Goal: Task Accomplishment & Management: Complete application form

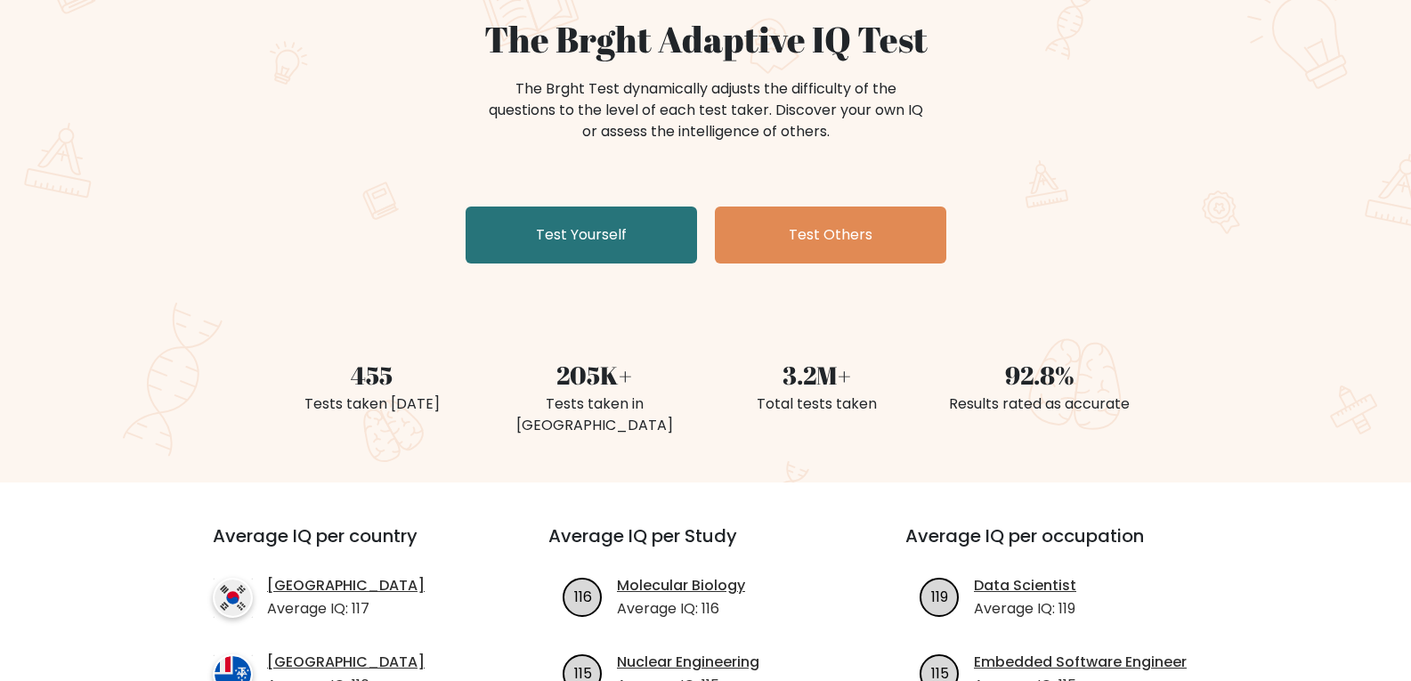
scroll to position [89, 0]
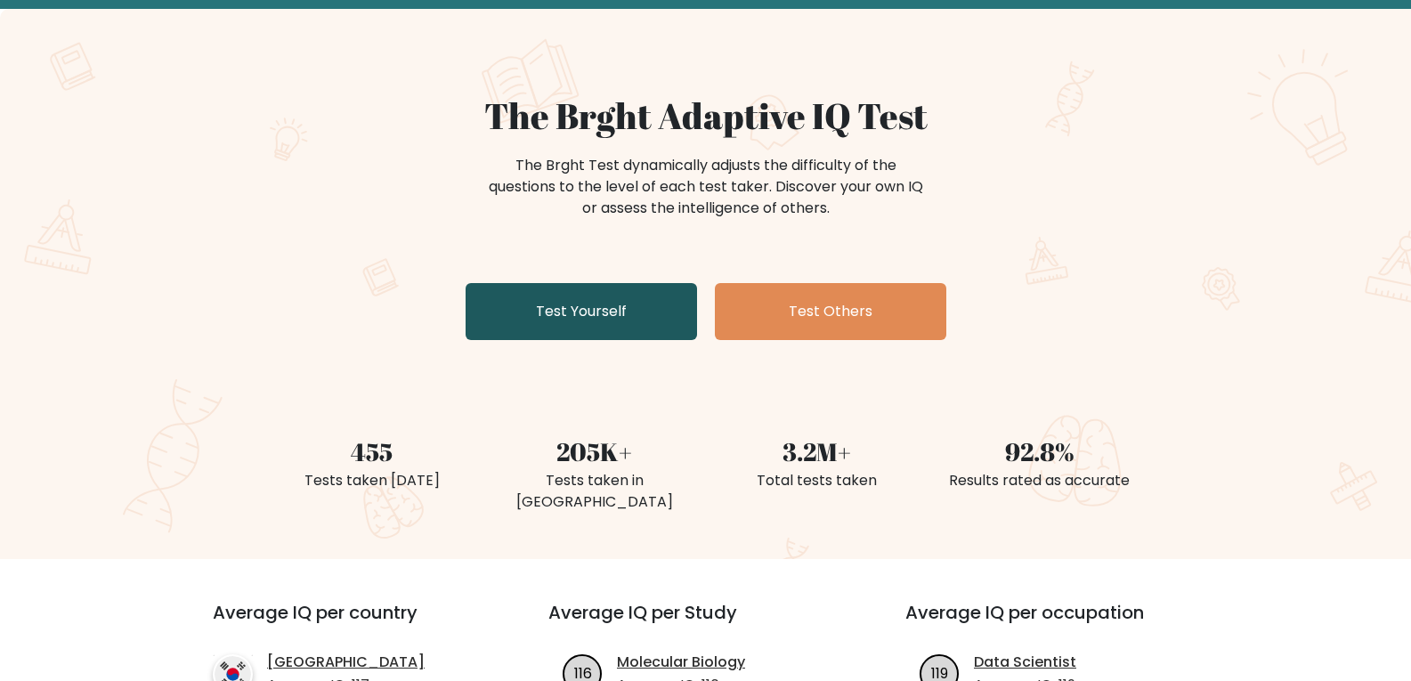
click at [617, 336] on link "Test Yourself" at bounding box center [580, 311] width 231 height 57
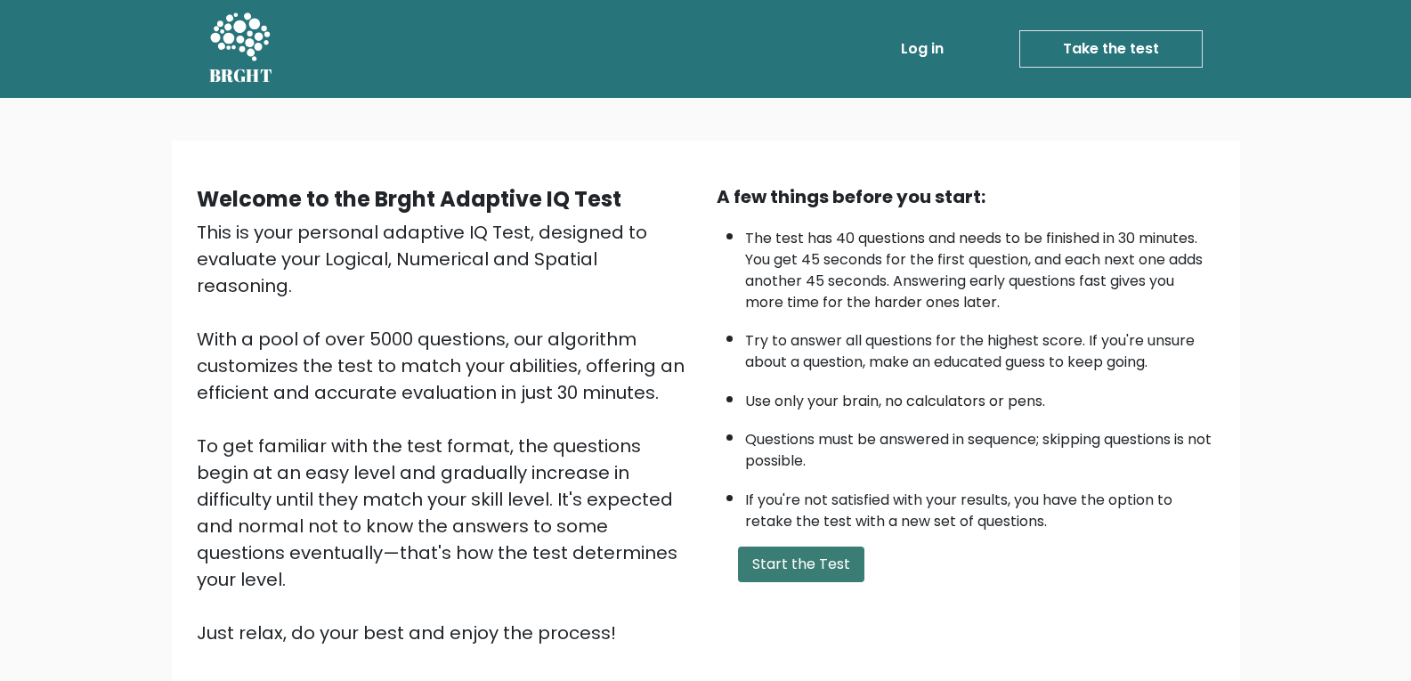
click at [807, 555] on button "Start the Test" at bounding box center [801, 564] width 126 height 36
click at [808, 561] on button "Start the Test" at bounding box center [801, 564] width 126 height 36
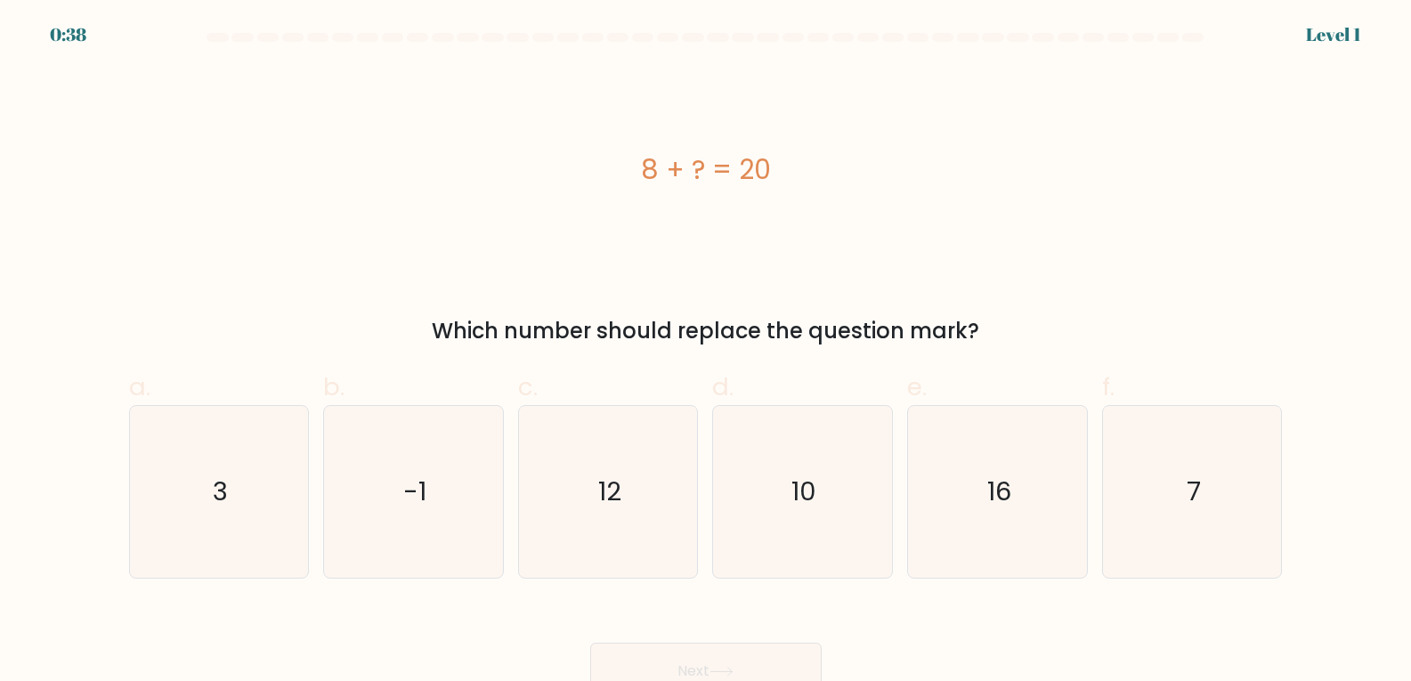
scroll to position [19, 0]
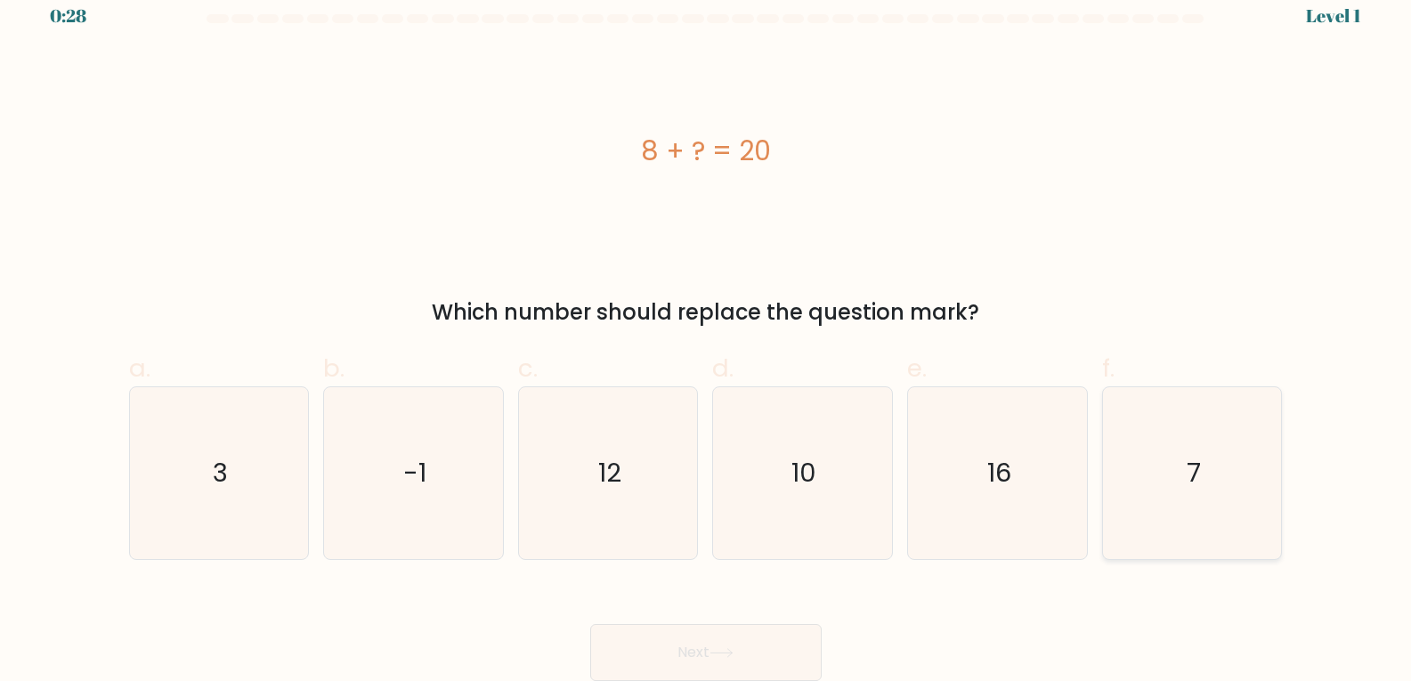
click at [1201, 502] on icon "7" at bounding box center [1192, 473] width 172 height 172
click at [707, 334] on input "f. 7" at bounding box center [706, 328] width 1 height 12
radio input "true"
click at [724, 668] on button "Next" at bounding box center [705, 652] width 231 height 57
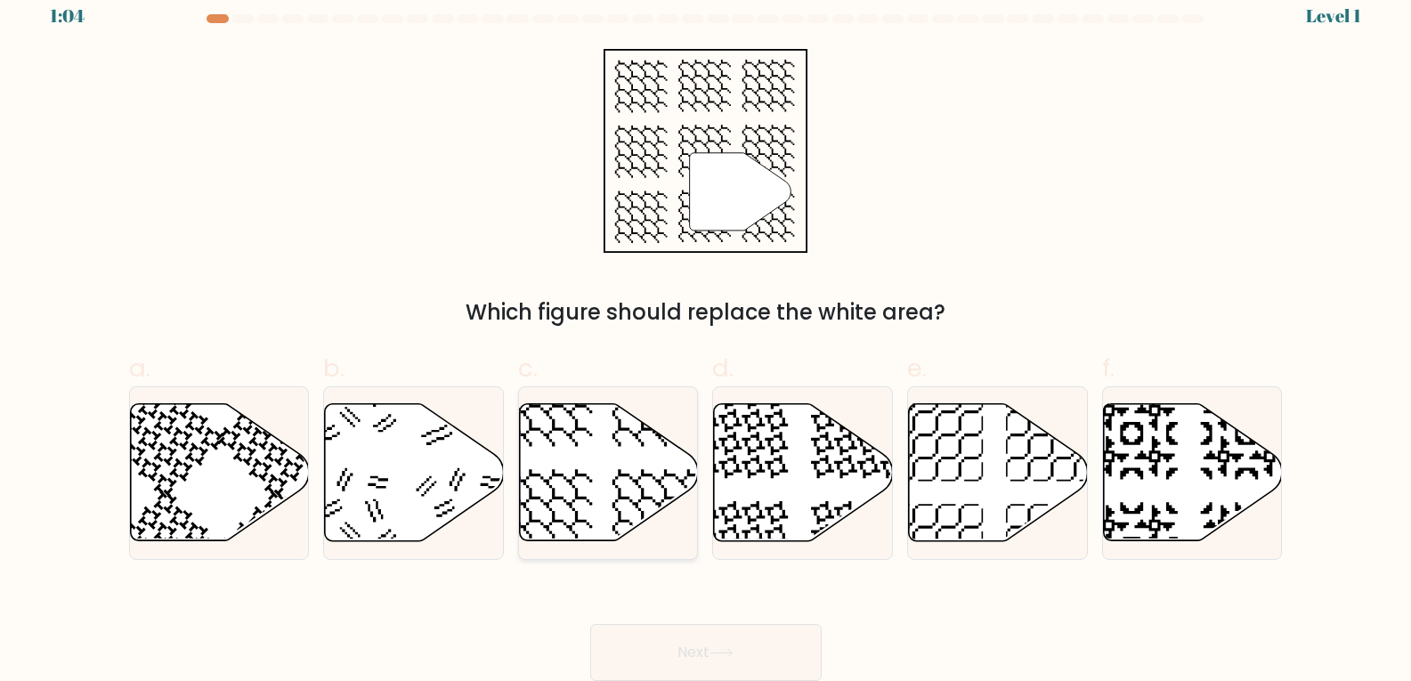
click at [609, 503] on icon at bounding box center [609, 472] width 179 height 137
click at [706, 334] on input "c." at bounding box center [706, 328] width 1 height 12
radio input "true"
click at [679, 644] on button "Next" at bounding box center [705, 652] width 231 height 57
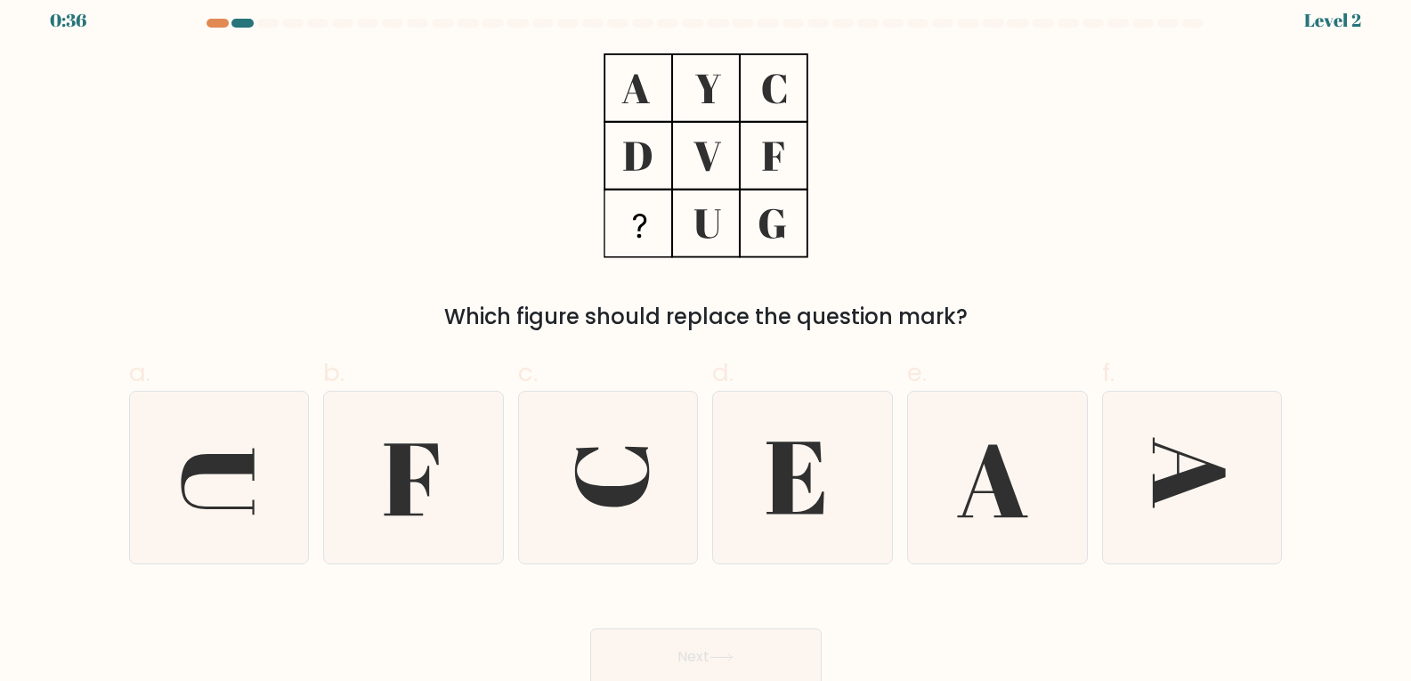
scroll to position [19, 0]
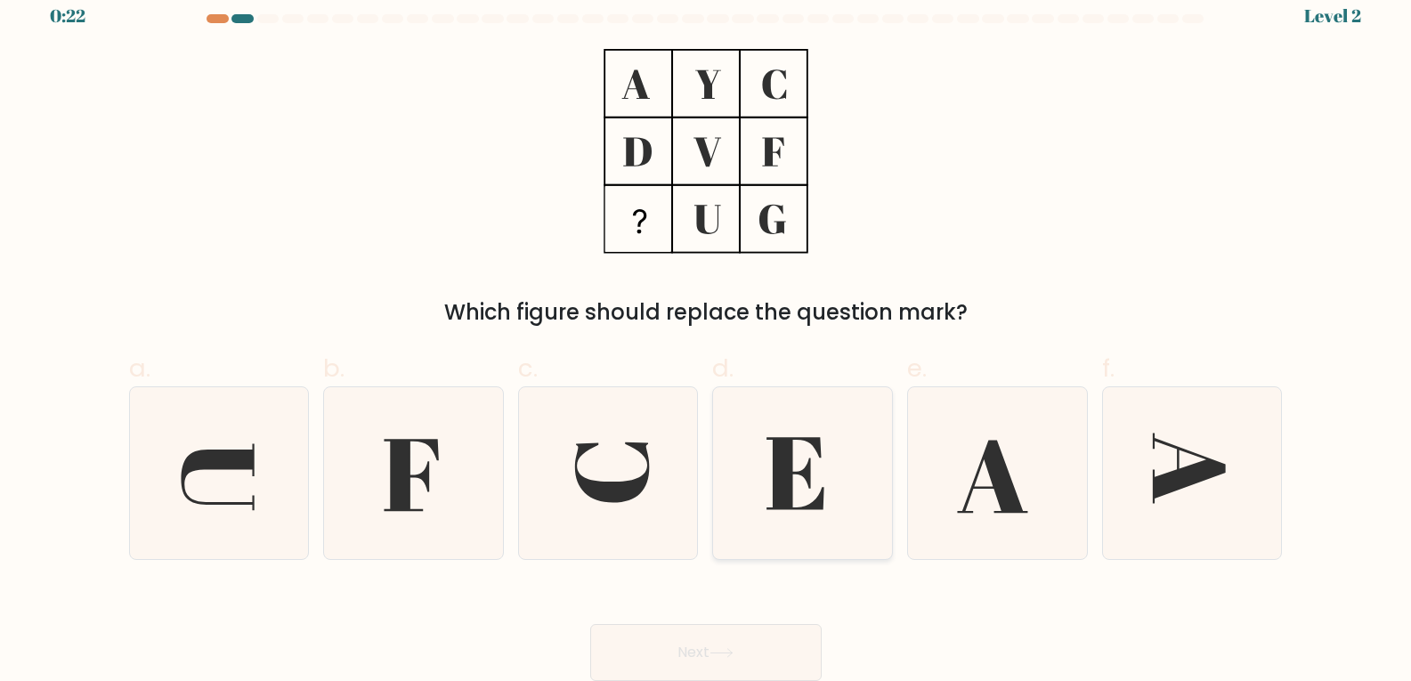
click at [774, 488] on icon at bounding box center [795, 473] width 58 height 72
click at [707, 334] on input "d." at bounding box center [706, 328] width 1 height 12
radio input "true"
click at [716, 653] on icon at bounding box center [721, 653] width 24 height 10
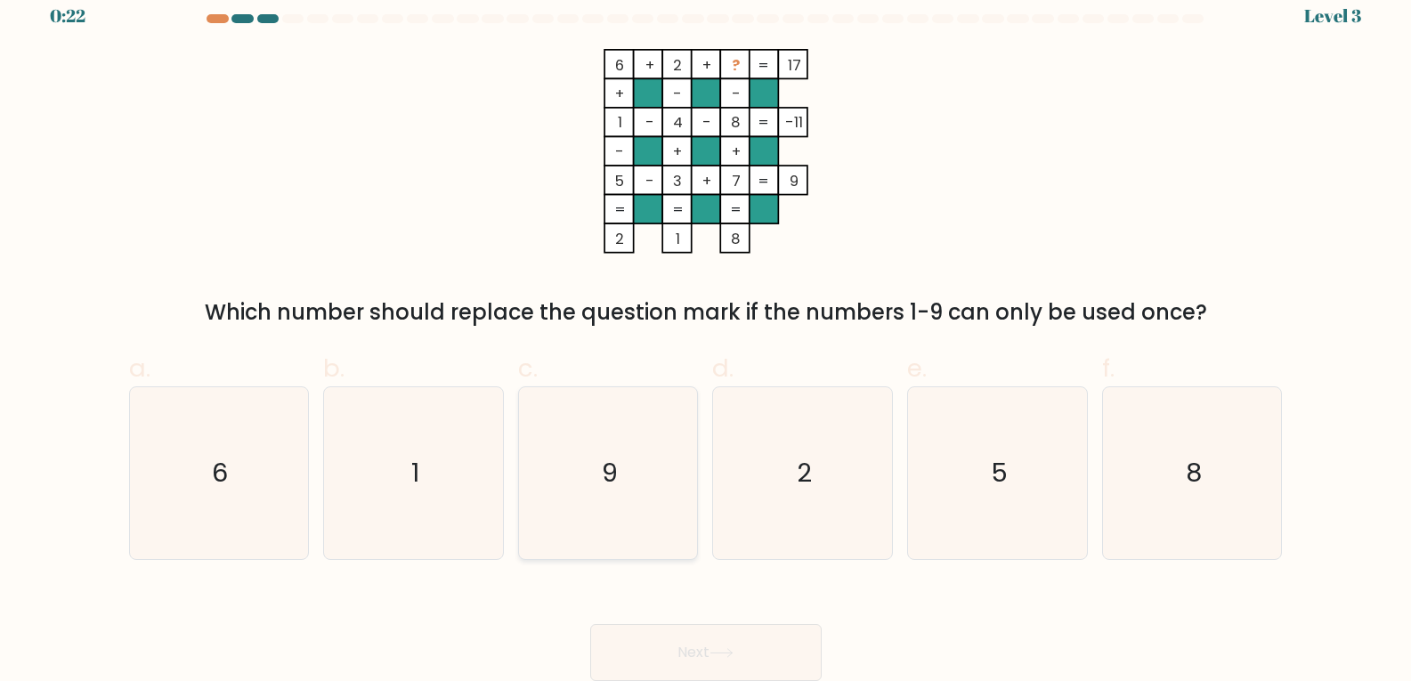
click at [531, 477] on icon "9" at bounding box center [608, 473] width 172 height 172
click at [706, 334] on input "c. 9" at bounding box center [706, 328] width 1 height 12
radio input "true"
click at [636, 651] on button "Next" at bounding box center [705, 652] width 231 height 57
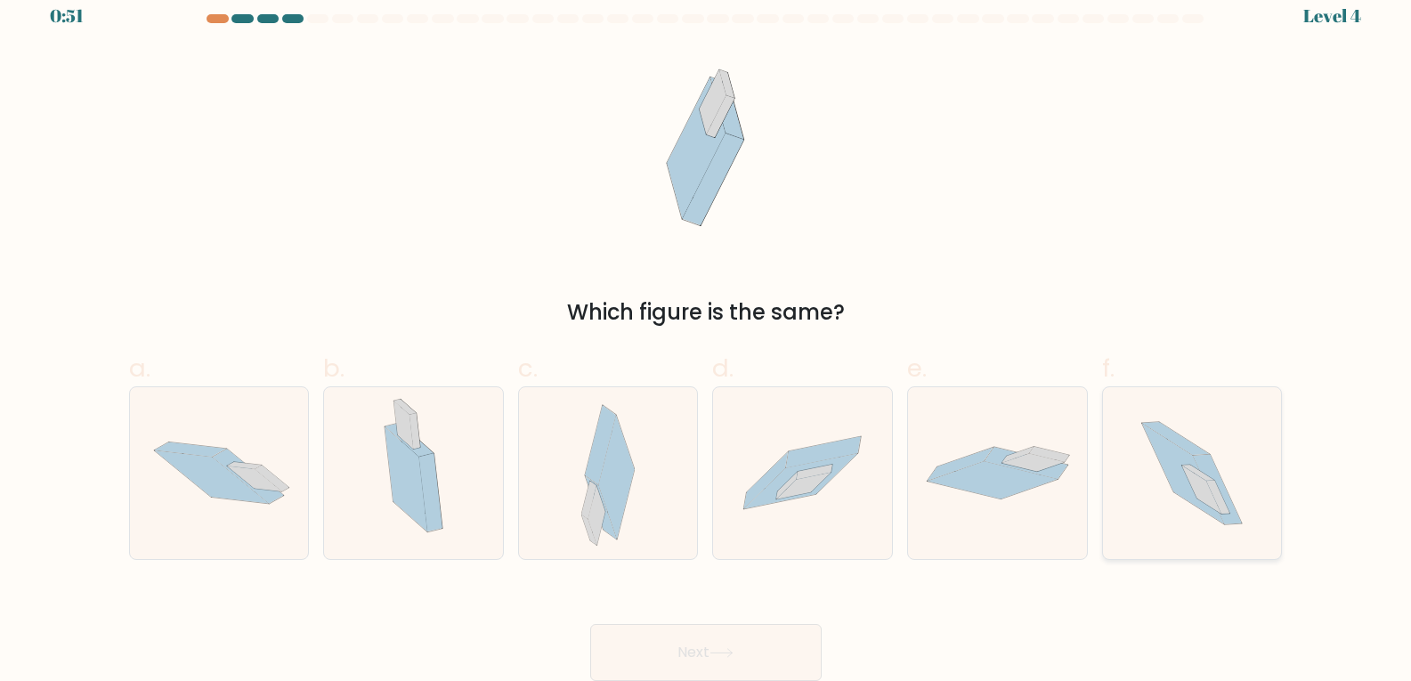
click at [1222, 466] on icon at bounding box center [1191, 473] width 153 height 172
click at [707, 334] on input "f." at bounding box center [706, 328] width 1 height 12
radio input "true"
click at [756, 661] on button "Next" at bounding box center [705, 652] width 231 height 57
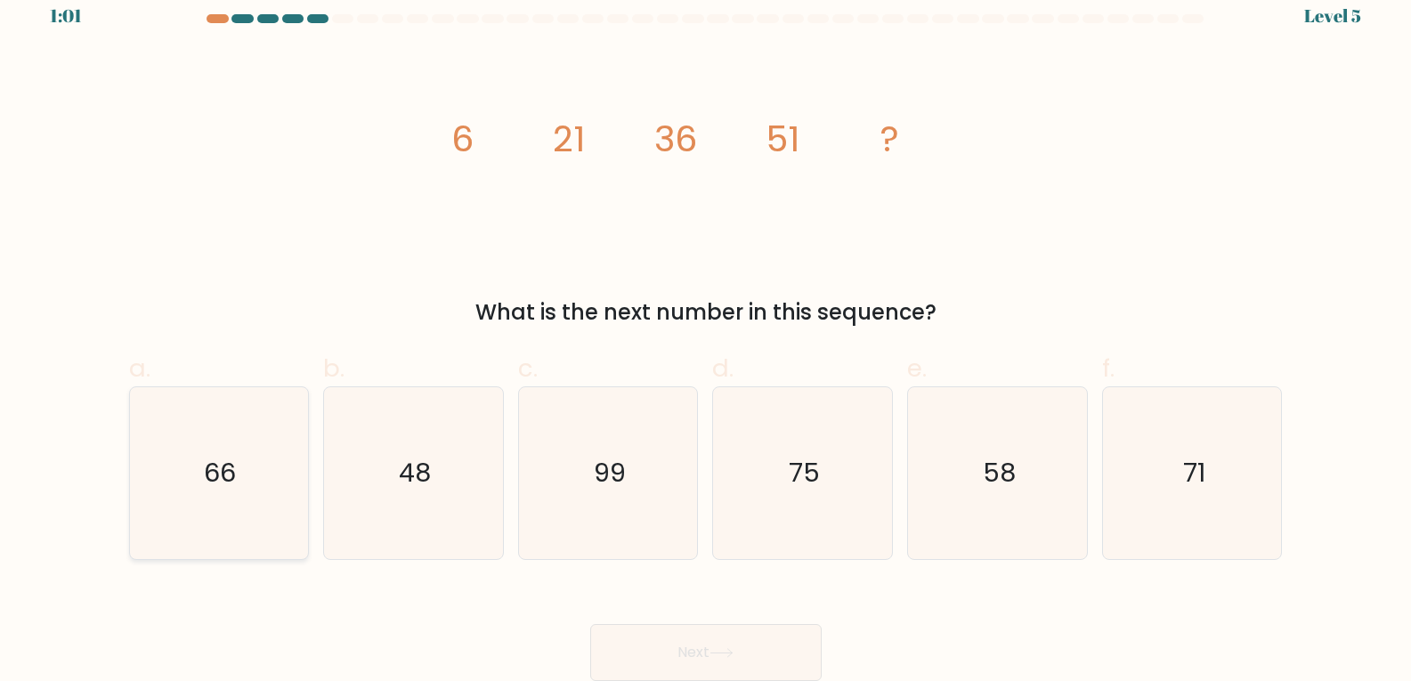
click at [191, 501] on icon "66" at bounding box center [219, 473] width 172 height 172
click at [706, 334] on input "a. 66" at bounding box center [706, 328] width 1 height 12
radio input "true"
click at [655, 652] on button "Next" at bounding box center [705, 652] width 231 height 57
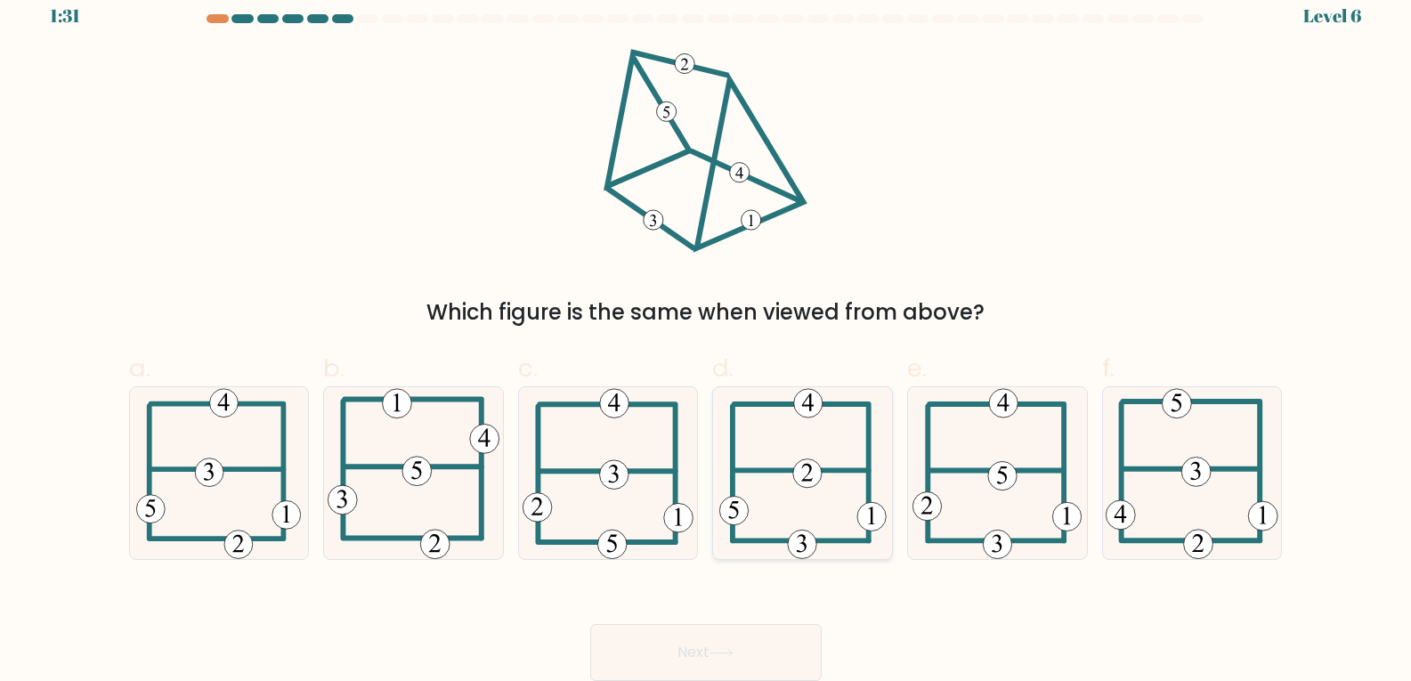
click at [773, 492] on icon at bounding box center [802, 473] width 167 height 172
click at [707, 334] on input "d." at bounding box center [706, 328] width 1 height 12
radio input "true"
click at [716, 656] on icon at bounding box center [721, 653] width 24 height 10
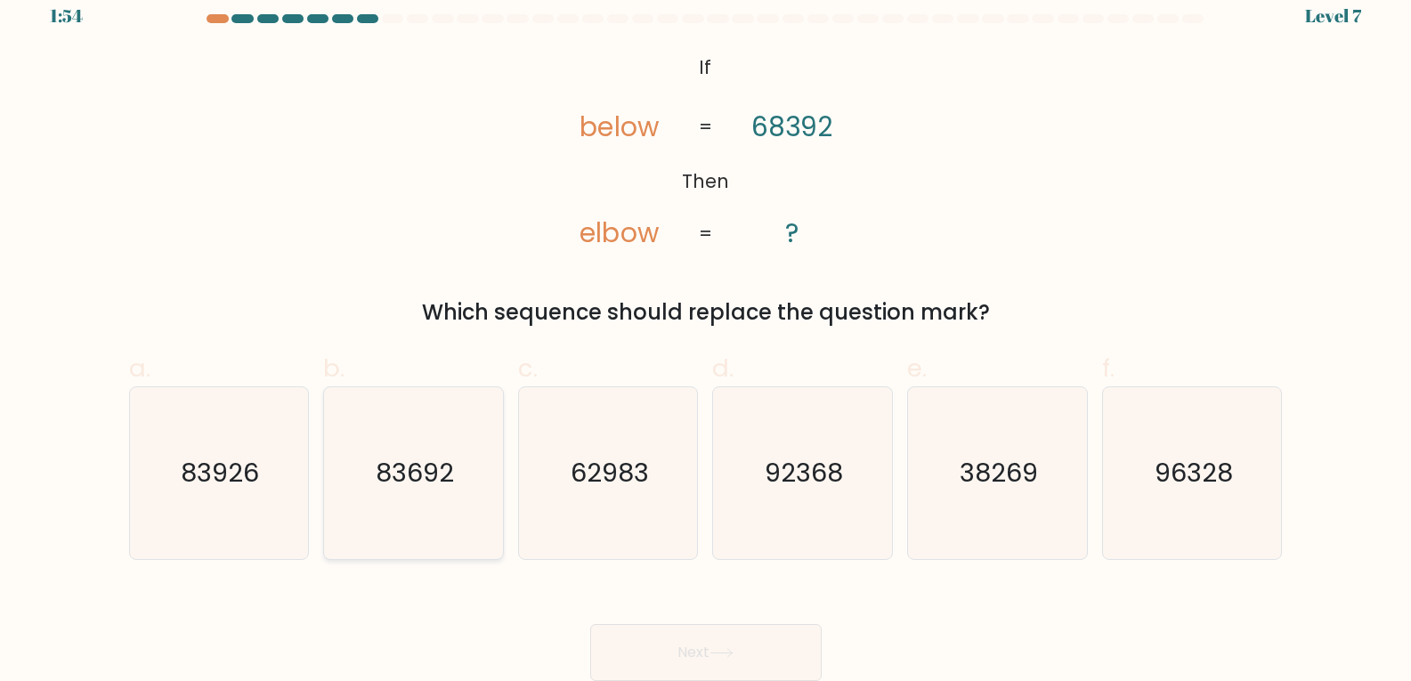
click at [424, 467] on text "83692" at bounding box center [415, 473] width 78 height 36
click at [706, 334] on input "b. 83692" at bounding box center [706, 328] width 1 height 12
radio input "true"
click at [710, 638] on button "Next" at bounding box center [705, 652] width 231 height 57
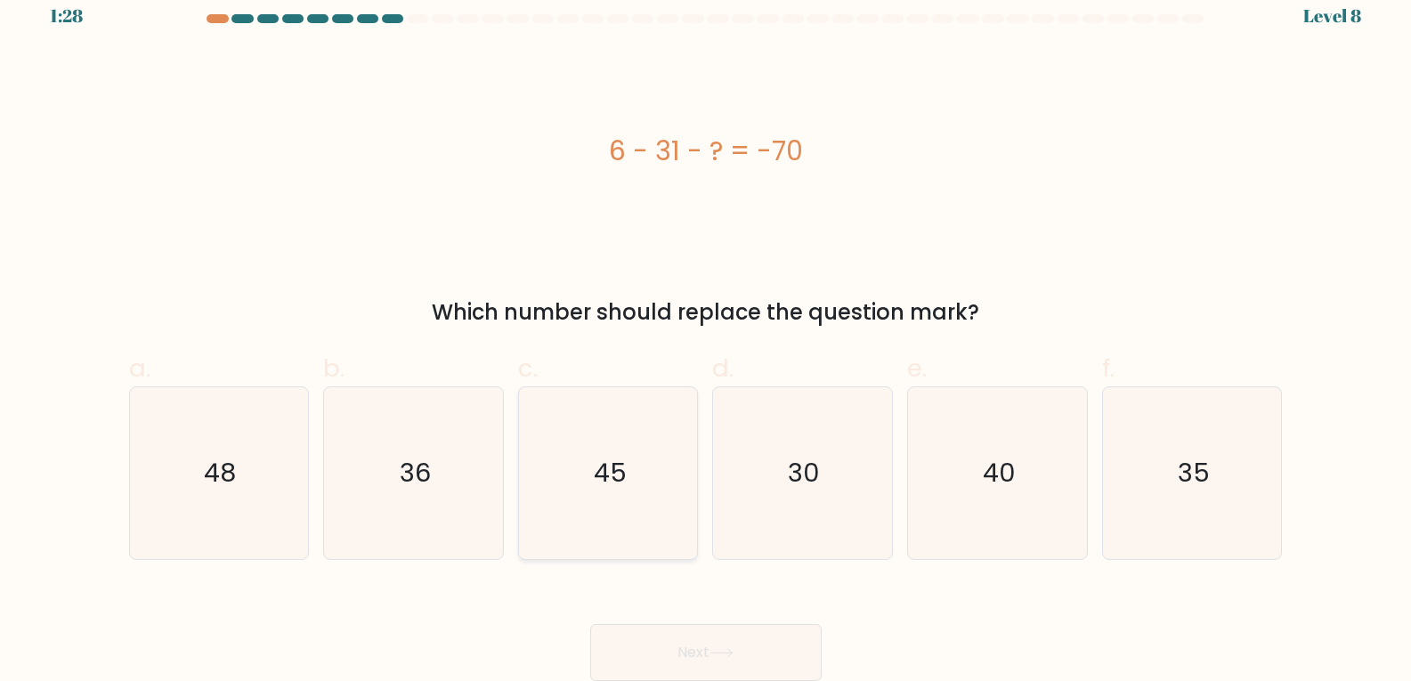
click at [556, 474] on icon "45" at bounding box center [608, 473] width 172 height 172
click at [706, 334] on input "c. 45" at bounding box center [706, 328] width 1 height 12
radio input "true"
click at [721, 675] on button "Next" at bounding box center [705, 652] width 231 height 57
click at [709, 648] on button "Next" at bounding box center [705, 652] width 231 height 57
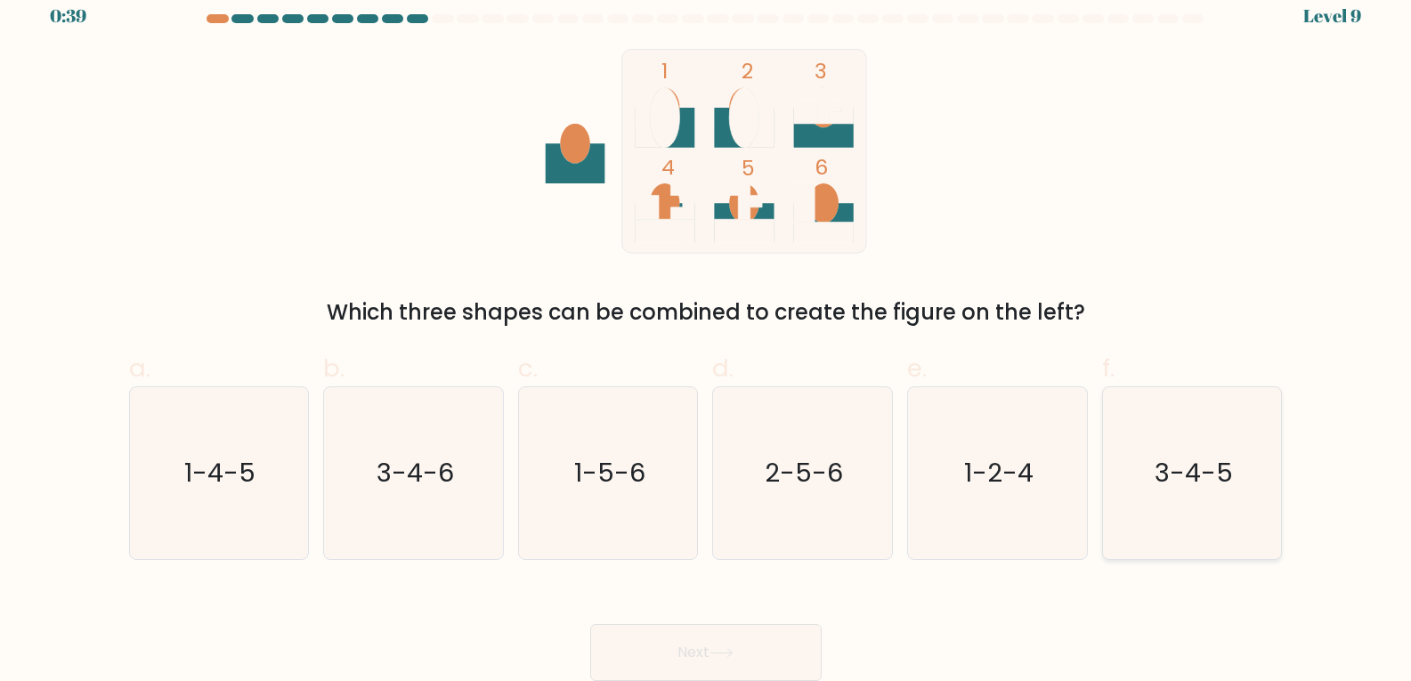
click at [1152, 462] on icon "3-4-5" at bounding box center [1192, 473] width 172 height 172
click at [707, 334] on input "f. 3-4-5" at bounding box center [706, 328] width 1 height 12
radio input "true"
click at [743, 657] on button "Next" at bounding box center [705, 652] width 231 height 57
